Goal: Book appointment/travel/reservation

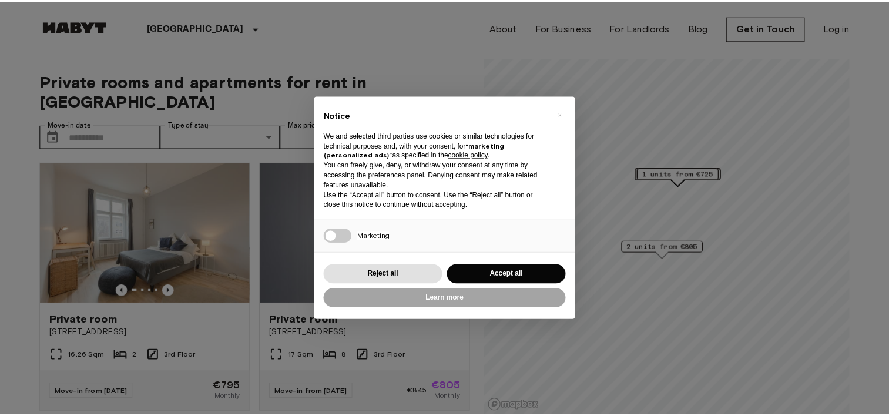
scroll to position [21, 0]
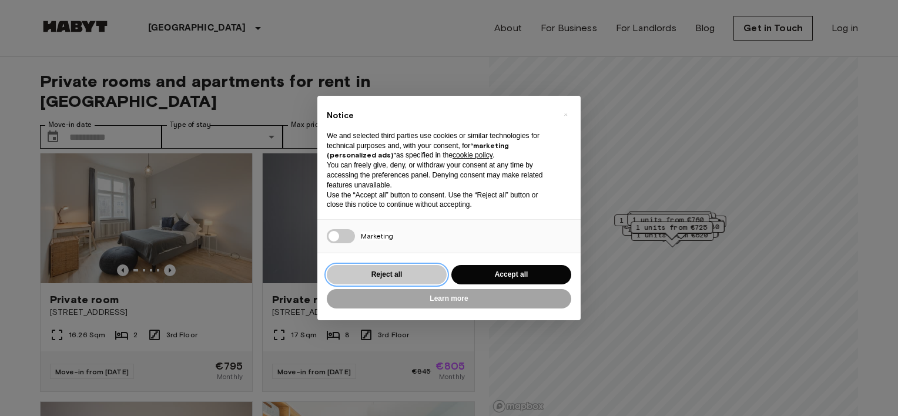
click at [404, 268] on button "Reject all" at bounding box center [387, 274] width 120 height 19
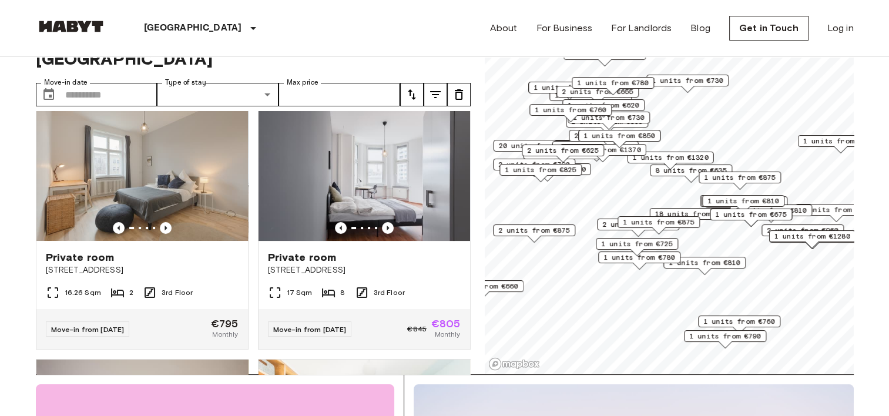
scroll to position [42, 0]
click at [167, 223] on icon "Previous image" at bounding box center [166, 229] width 12 height 12
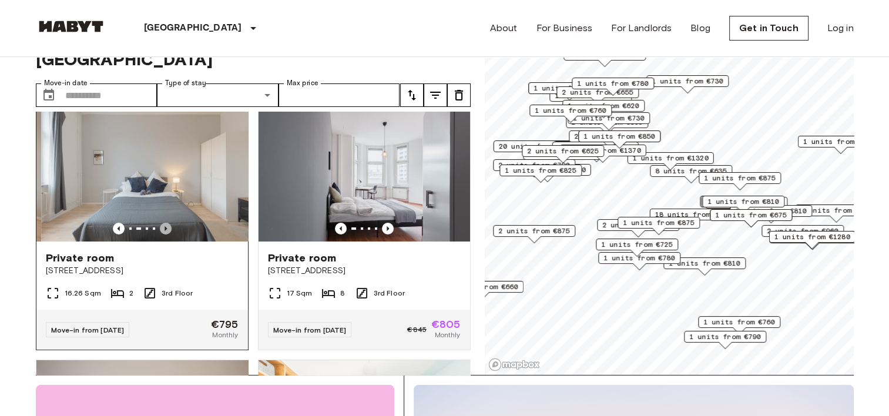
click at [167, 223] on icon "Previous image" at bounding box center [166, 229] width 12 height 12
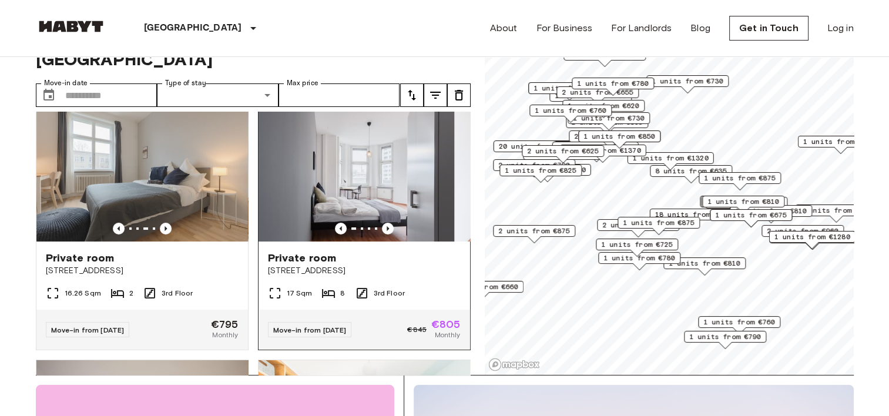
drag, startPoint x: 397, startPoint y: 218, endPoint x: 302, endPoint y: 167, distance: 108.1
click at [302, 167] on img at bounding box center [349, 171] width 212 height 141
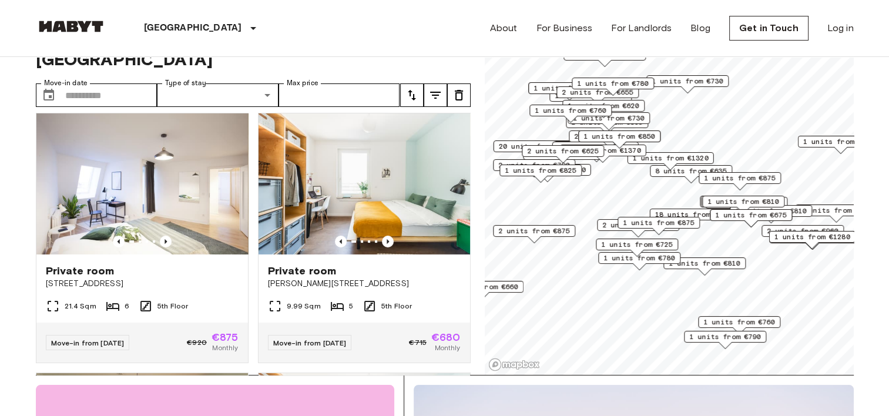
scroll to position [268, 0]
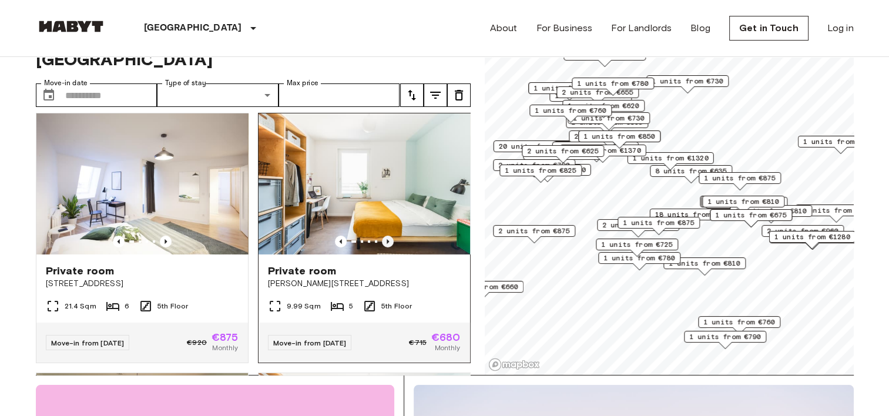
click at [384, 236] on icon "Previous image" at bounding box center [388, 242] width 12 height 12
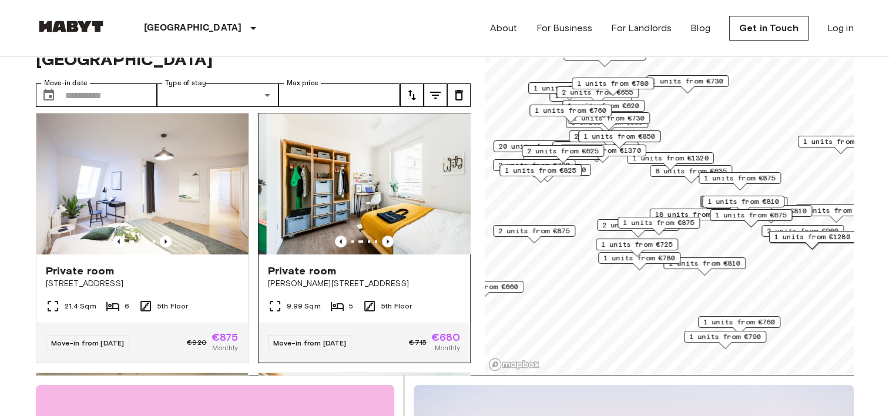
click at [372, 164] on img at bounding box center [372, 183] width 212 height 141
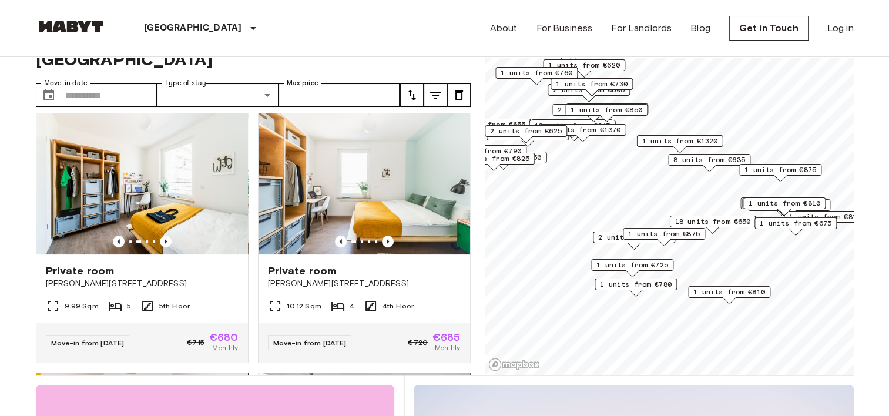
click at [797, 226] on span "1 units from €675" at bounding box center [796, 223] width 72 height 11
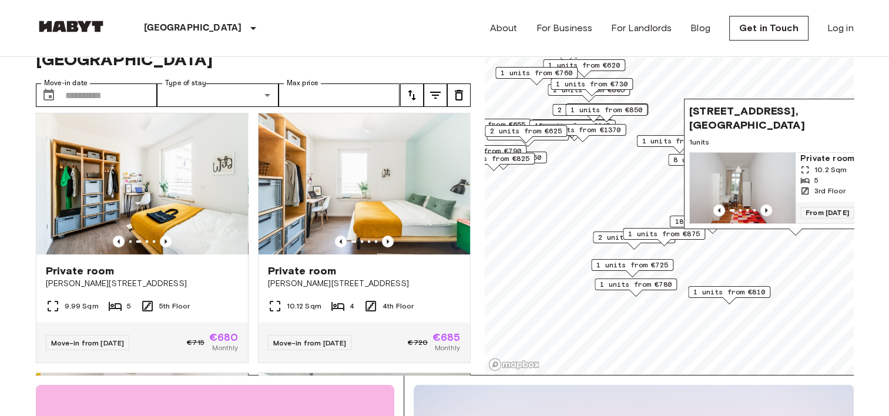
click at [758, 205] on div "Map marker" at bounding box center [743, 211] width 106 height 12
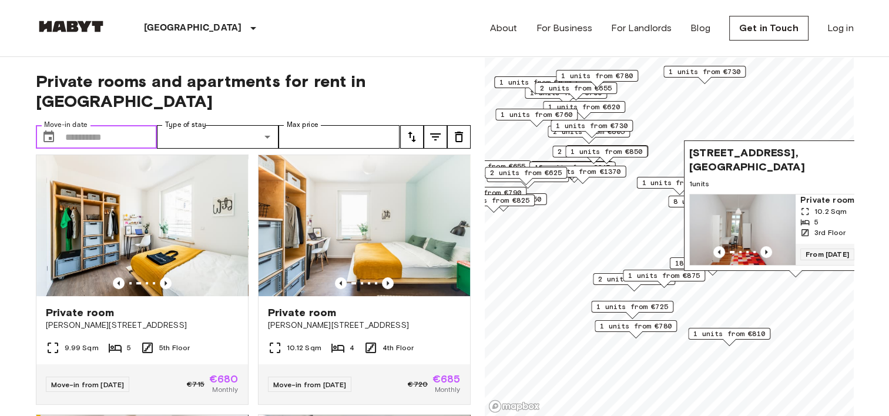
click at [123, 125] on input "Move-in date" at bounding box center [111, 137] width 92 height 24
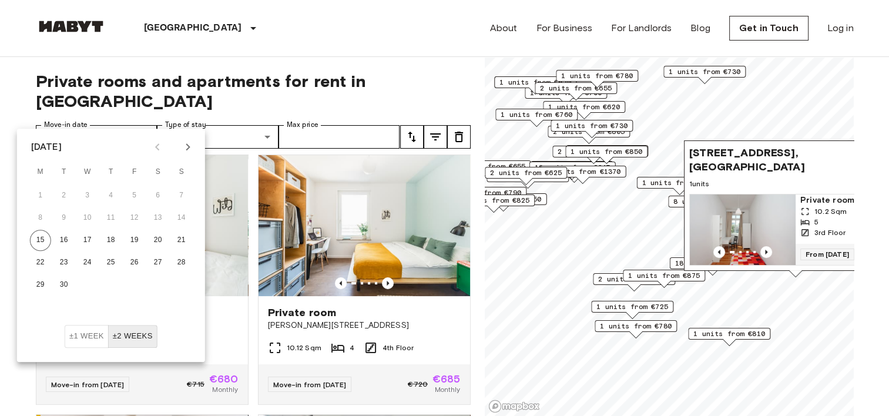
click at [186, 145] on icon "Next month" at bounding box center [188, 147] width 14 height 14
click at [88, 195] on button "1" at bounding box center [87, 195] width 21 height 21
type input "**********"
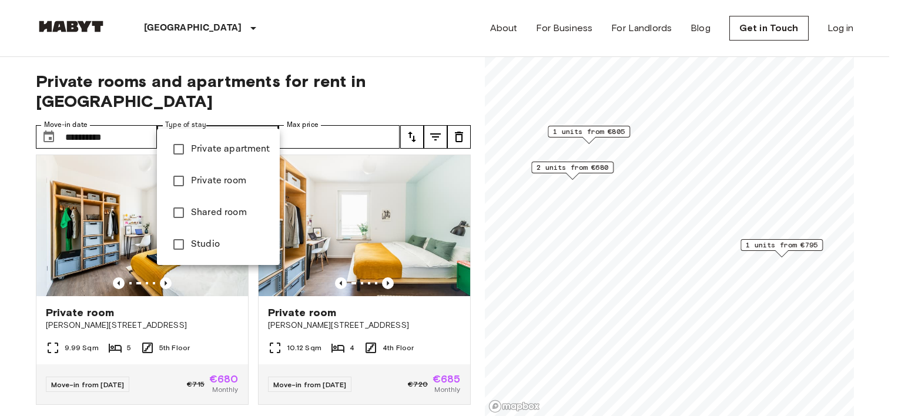
click at [98, 121] on div at bounding box center [449, 208] width 898 height 416
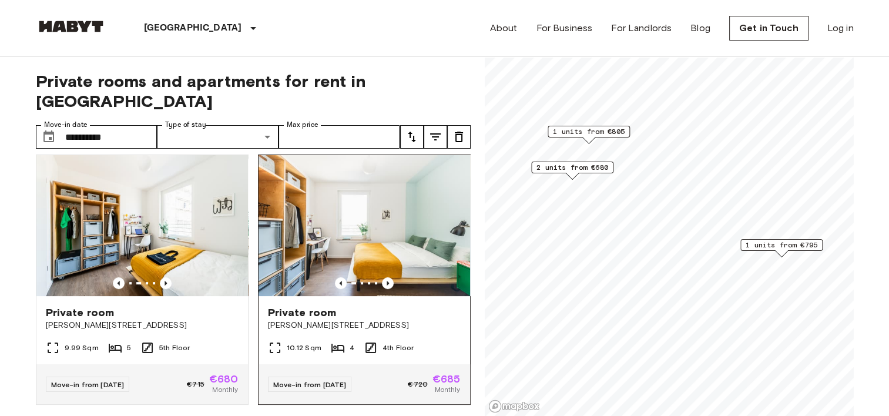
click at [327, 320] on span "[PERSON_NAME][STREET_ADDRESS]" at bounding box center [364, 326] width 193 height 12
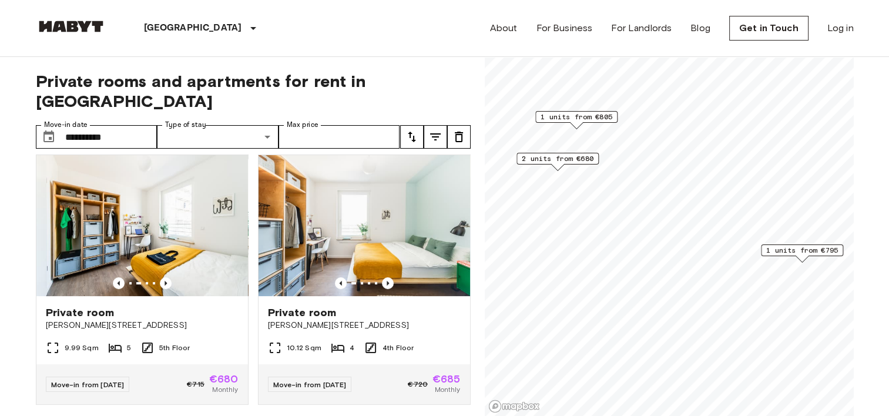
click at [791, 253] on span "1 units from €795" at bounding box center [803, 250] width 72 height 11
